Goal: Information Seeking & Learning: Learn about a topic

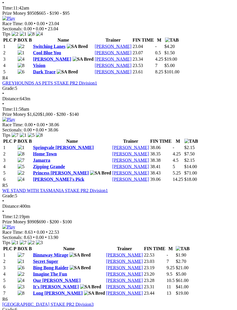
scroll to position [519, 0]
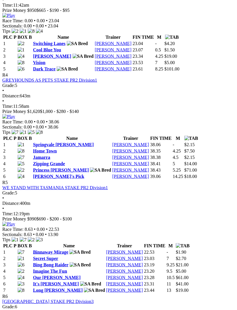
click at [48, 250] on link "Binnaway Mirage" at bounding box center [50, 252] width 35 height 5
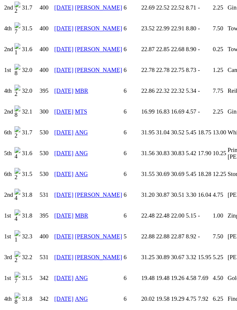
scroll to position [592, 0]
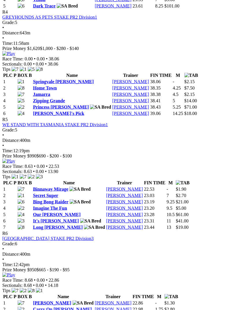
scroll to position [582, 0]
click at [54, 300] on link "[PERSON_NAME]" at bounding box center [52, 302] width 38 height 5
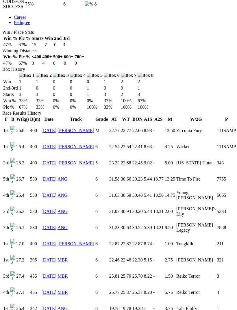
scroll to position [322, 0]
